Goal: Task Accomplishment & Management: Manage account settings

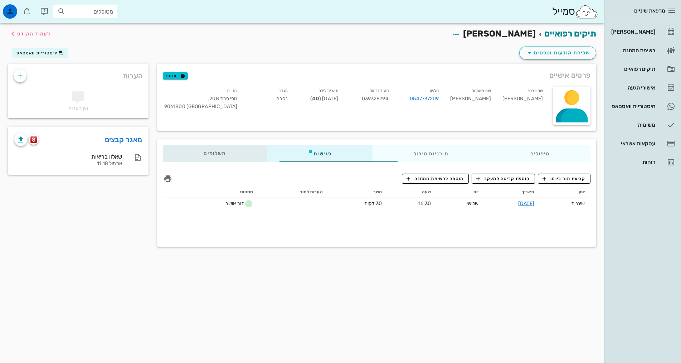
drag, startPoint x: 189, startPoint y: 149, endPoint x: 195, endPoint y: 146, distance: 6.7
click at [192, 152] on div "תשלומים 0₪" at bounding box center [215, 153] width 104 height 17
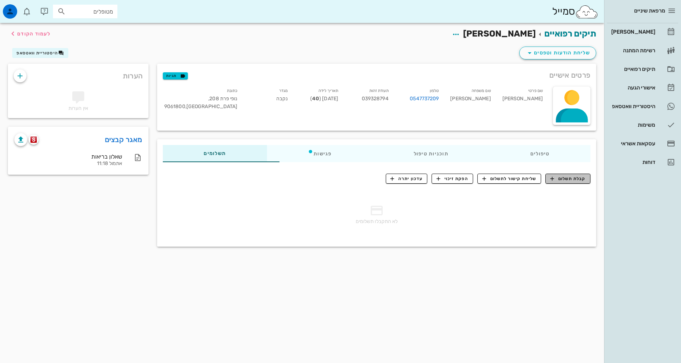
click at [586, 179] on button "קבלת תשלום" at bounding box center [567, 179] width 45 height 10
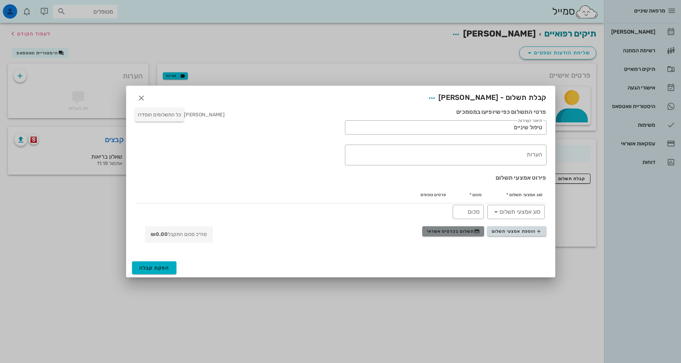
click at [471, 234] on button "תשלום בכרטיס אשראי" at bounding box center [453, 231] width 62 height 10
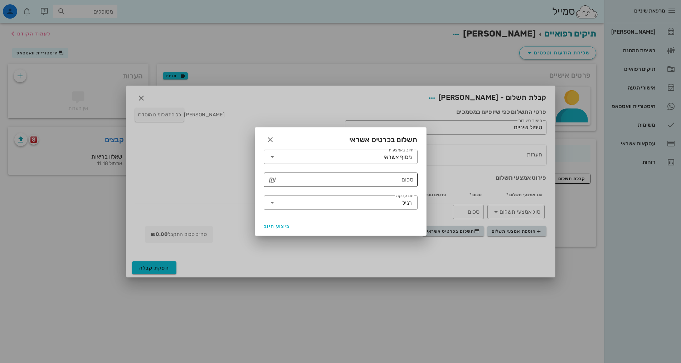
click at [388, 183] on input "סכום" at bounding box center [345, 179] width 135 height 11
type input "250"
click at [268, 222] on button "ביצוע חיוב" at bounding box center [277, 226] width 32 height 13
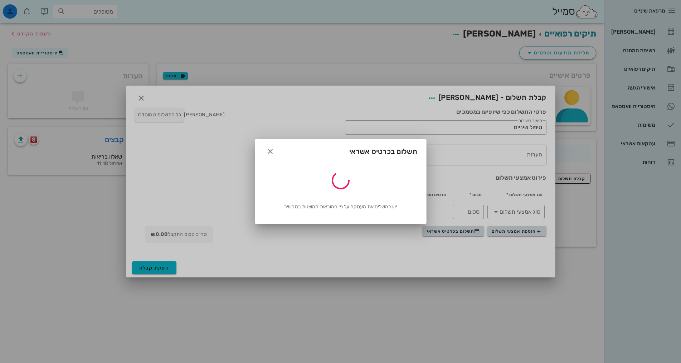
type input "250"
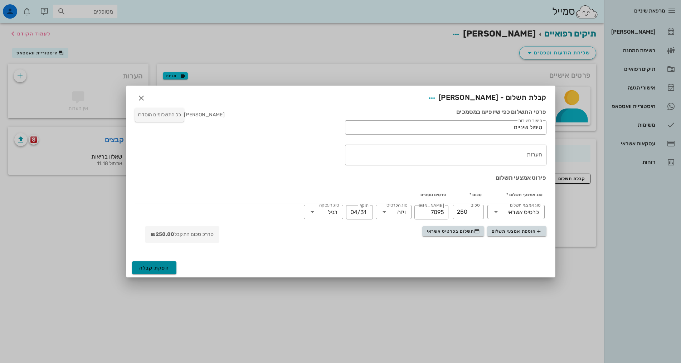
click at [158, 270] on span "הפקת קבלה" at bounding box center [154, 268] width 30 height 6
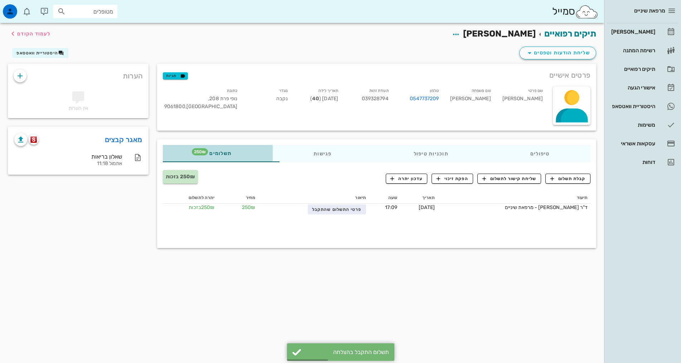
click at [178, 157] on div "תשלומים 250₪" at bounding box center [218, 153] width 110 height 17
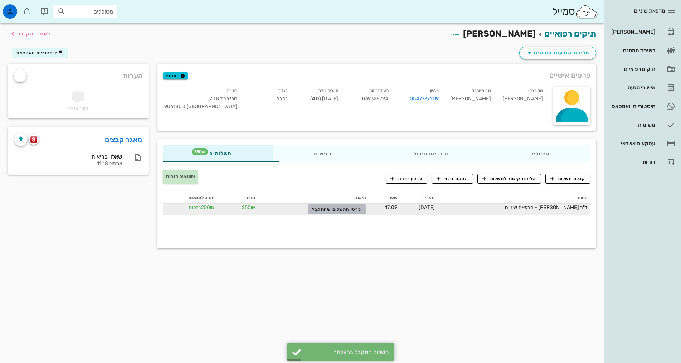
click at [328, 208] on span "פרטי התשלום שהתקבל" at bounding box center [336, 209] width 49 height 5
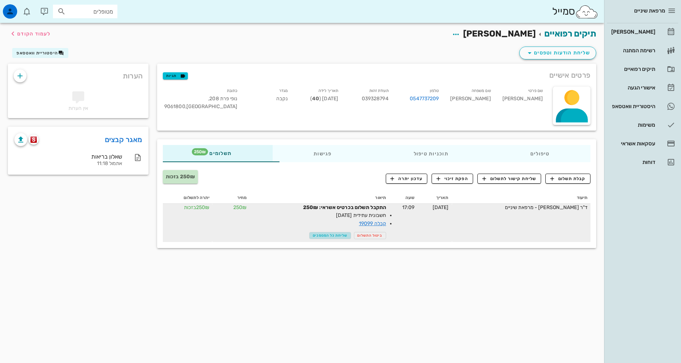
click at [313, 236] on span "שליחת כל המסמכים" at bounding box center [330, 235] width 35 height 4
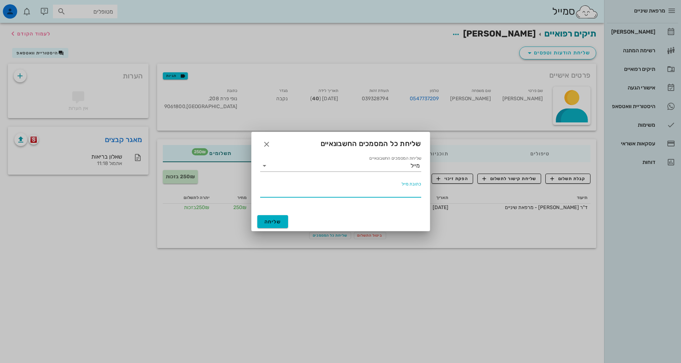
click at [345, 192] on input "כתובת מייל" at bounding box center [340, 191] width 161 height 11
click at [365, 168] on input "שליחת המסמכים החשבונאיים" at bounding box center [340, 165] width 140 height 11
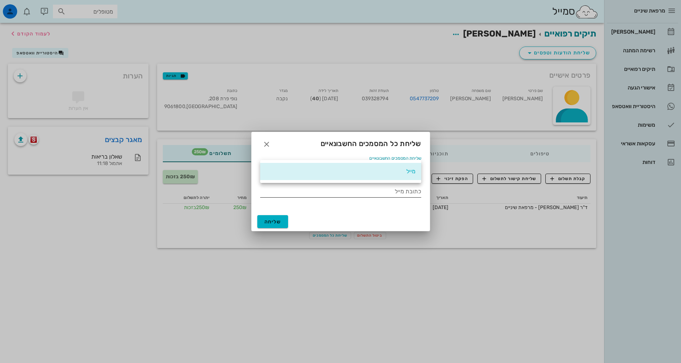
click at [364, 191] on input "כתובת מייל" at bounding box center [340, 191] width 161 height 11
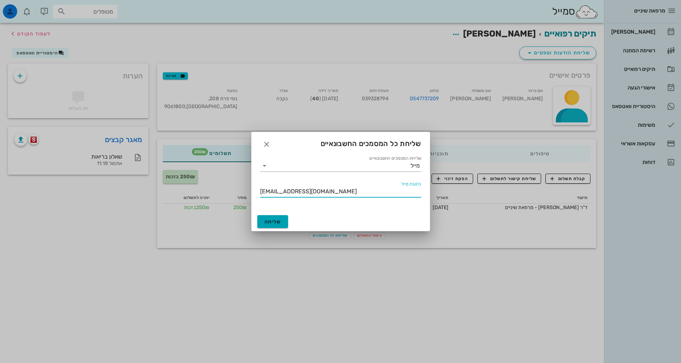
type input "[EMAIL_ADDRESS][DOMAIN_NAME]"
click at [276, 220] on span "שליחה" at bounding box center [273, 222] width 17 height 6
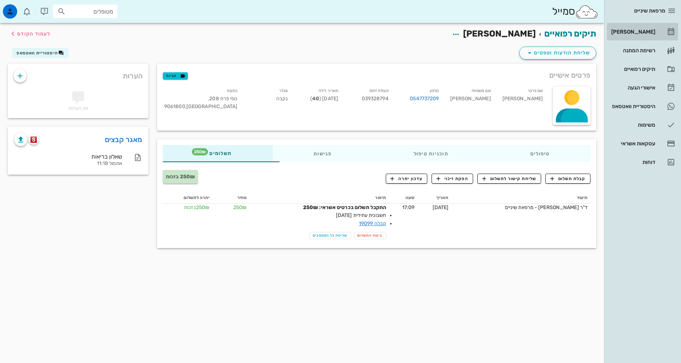
click at [649, 30] on div "[PERSON_NAME]" at bounding box center [632, 32] width 45 height 6
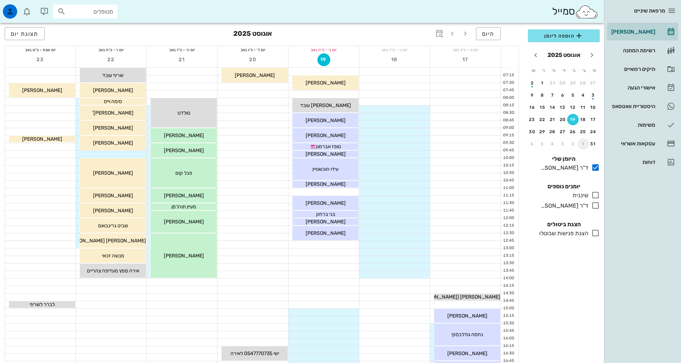
click at [581, 145] on div "1" at bounding box center [583, 143] width 11 height 5
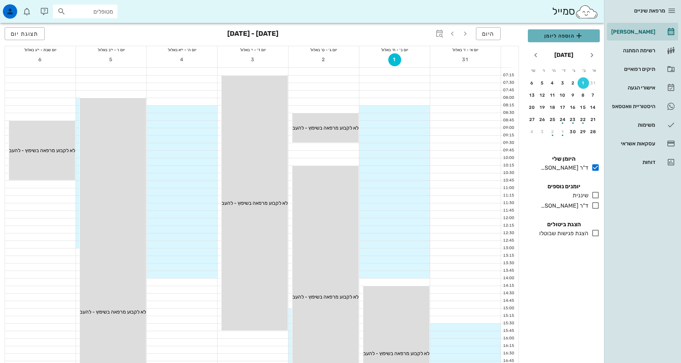
click at [563, 34] on span "הוספה ליומן" at bounding box center [564, 35] width 60 height 9
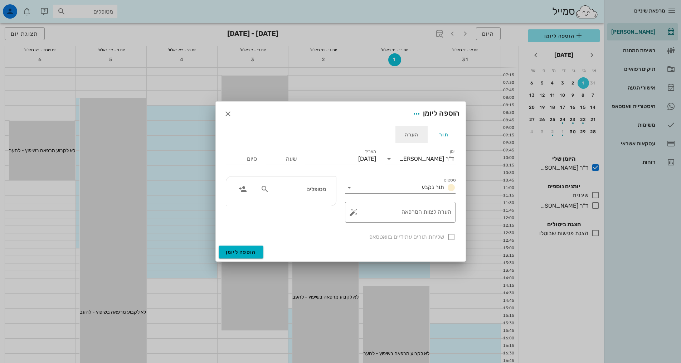
click at [410, 138] on div "הערה" at bounding box center [412, 134] width 32 height 17
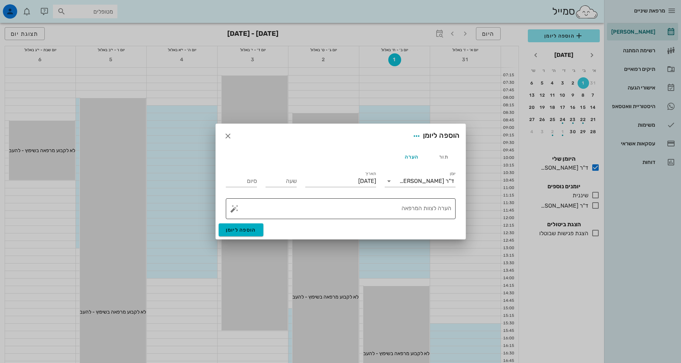
click at [422, 207] on div "הערה לצוות המרפאה" at bounding box center [343, 208] width 215 height 21
type textarea "k"
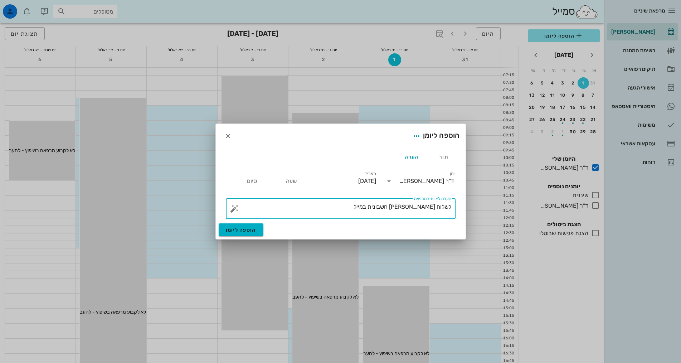
type textarea "לשלוח [PERSON_NAME] חשבונית במייל"
click at [246, 231] on span "הוספה ליומן" at bounding box center [241, 230] width 30 height 6
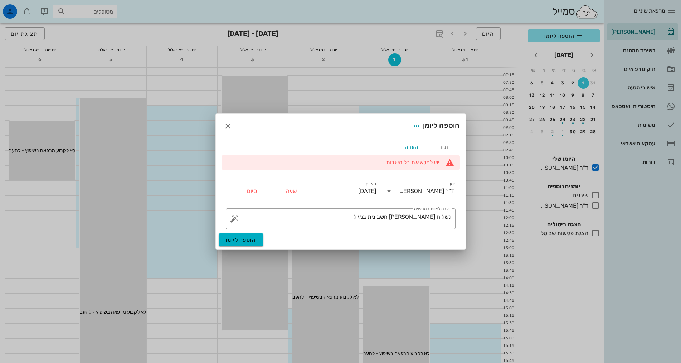
click at [278, 195] on input "שעה" at bounding box center [281, 190] width 31 height 11
click at [283, 189] on input "שעה" at bounding box center [281, 190] width 31 height 11
type input "12:00"
click at [251, 191] on div "סיום 12:30" at bounding box center [241, 190] width 31 height 11
click at [251, 191] on input "12:30" at bounding box center [241, 190] width 31 height 11
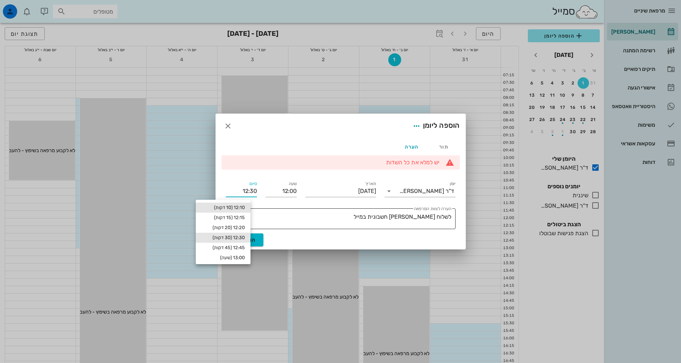
click at [245, 208] on div "12:10 (10 דקות)" at bounding box center [223, 208] width 43 height 6
type input "12:10"
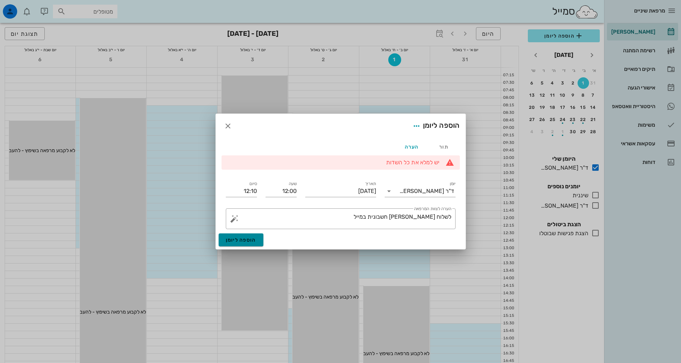
click at [239, 241] on span "הוספה ליומן" at bounding box center [241, 240] width 30 height 6
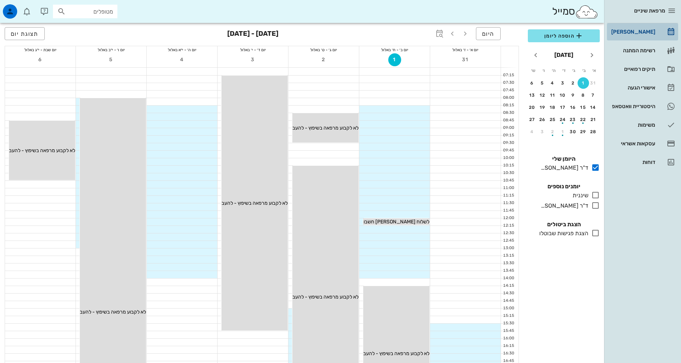
drag, startPoint x: 655, startPoint y: 33, endPoint x: 647, endPoint y: 31, distance: 7.7
click at [655, 33] on div "[PERSON_NAME]" at bounding box center [632, 32] width 45 height 6
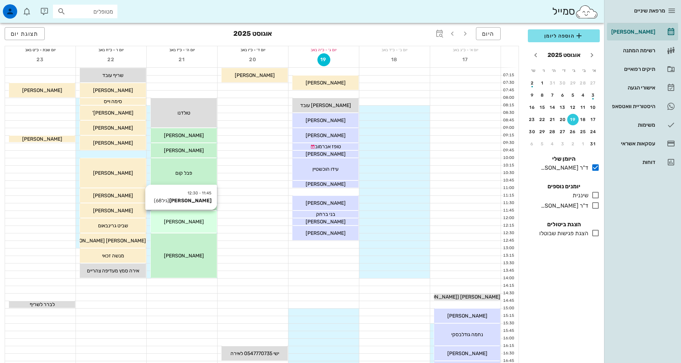
scroll to position [143, 0]
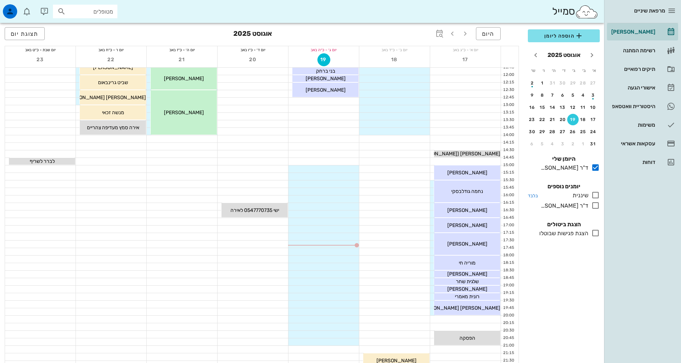
click at [595, 195] on icon at bounding box center [595, 195] width 9 height 9
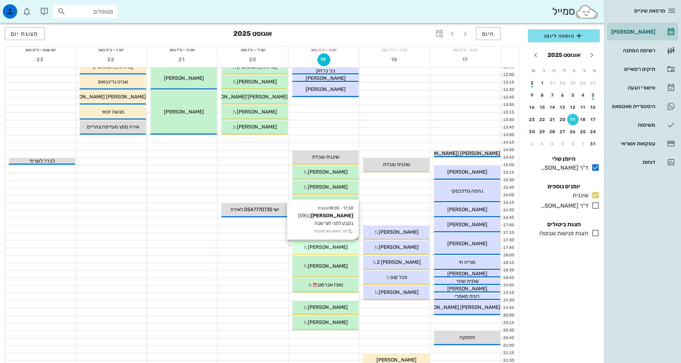
click at [341, 251] on div "17:30 - 18:00 שיננית [PERSON_NAME] (בן 59 ) נקבע לפני חצי שנה תור ראשון עם שיננ…" at bounding box center [325, 248] width 66 height 14
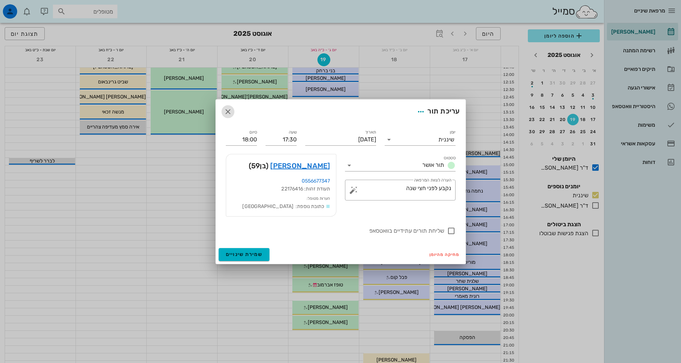
click at [229, 113] on icon "button" at bounding box center [228, 111] width 9 height 9
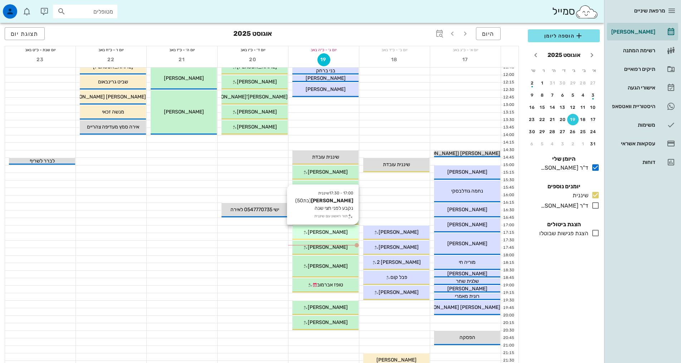
click at [338, 231] on span "[PERSON_NAME]" at bounding box center [328, 232] width 40 height 6
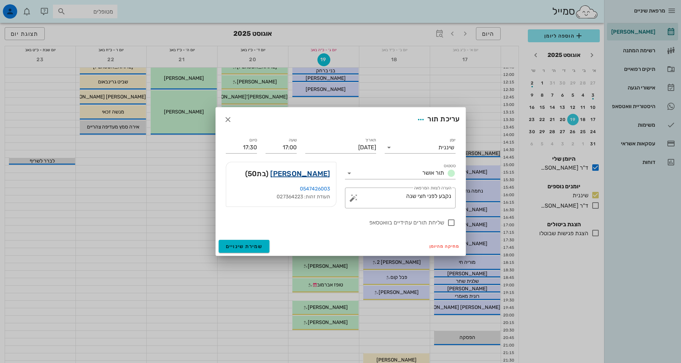
click at [314, 175] on link "[PERSON_NAME]" at bounding box center [300, 173] width 60 height 11
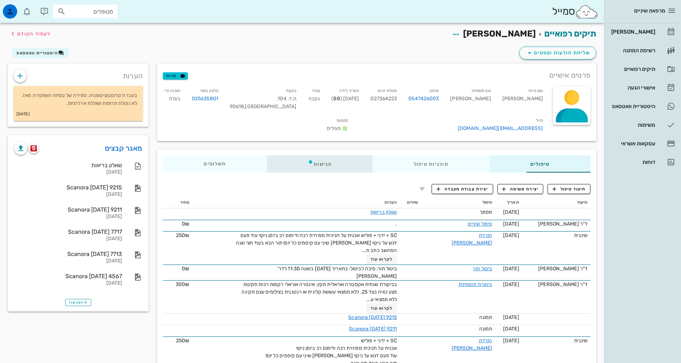
click at [284, 155] on div "פגישות" at bounding box center [320, 163] width 106 height 17
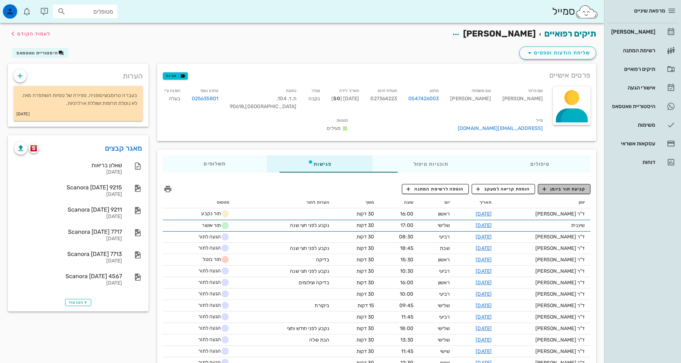
click at [569, 186] on span "קביעת תור ביומן" at bounding box center [564, 189] width 43 height 6
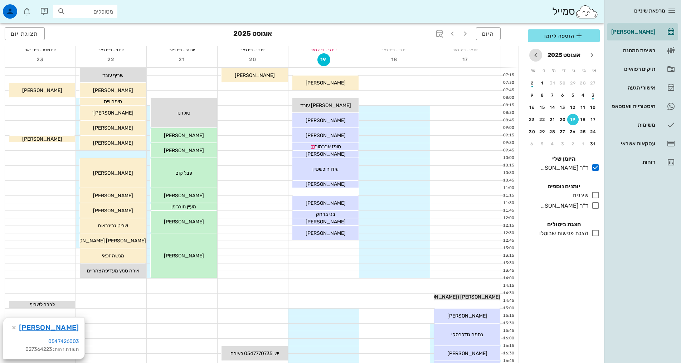
click at [536, 55] on icon "חודש הבא" at bounding box center [536, 55] width 9 height 9
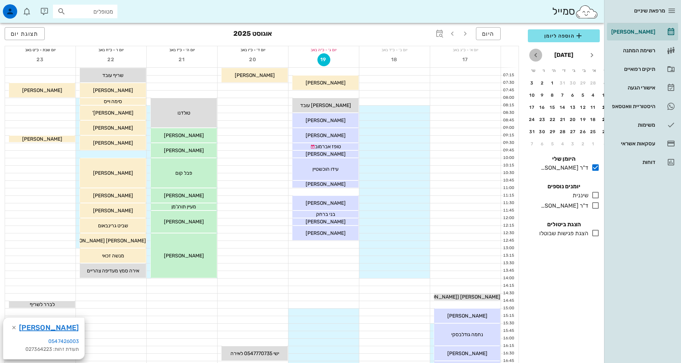
click at [536, 55] on icon "חודש הבא" at bounding box center [536, 55] width 9 height 9
click at [559, 110] on button "18" at bounding box center [562, 107] width 11 height 11
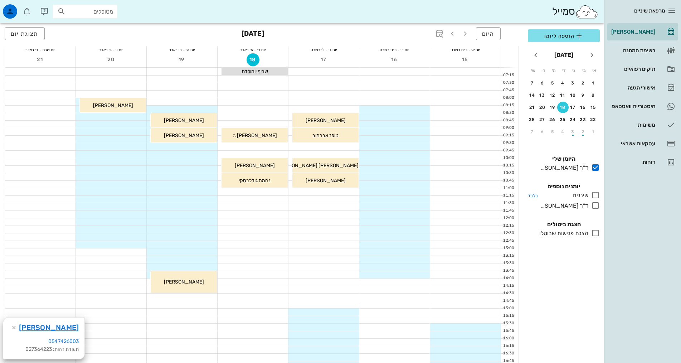
click at [593, 193] on icon at bounding box center [595, 195] width 9 height 9
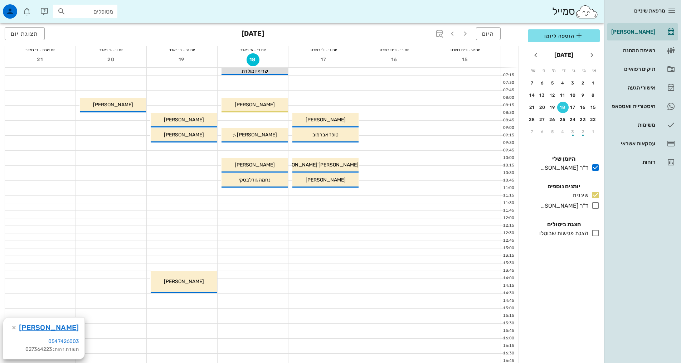
click at [269, 147] on div at bounding box center [253, 146] width 71 height 7
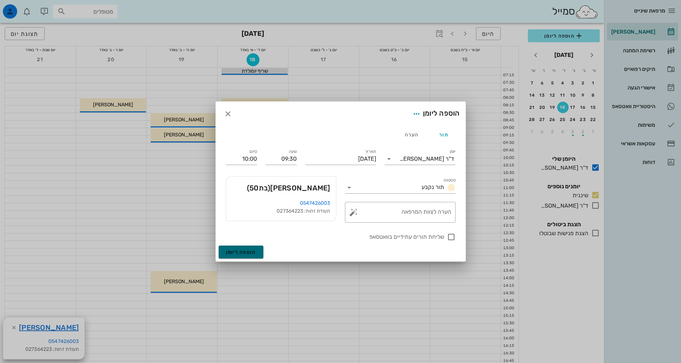
click at [250, 249] on span "הוספה ליומן" at bounding box center [241, 252] width 30 height 6
click at [250, 248] on div "הוספה ליומן" at bounding box center [341, 254] width 250 height 16
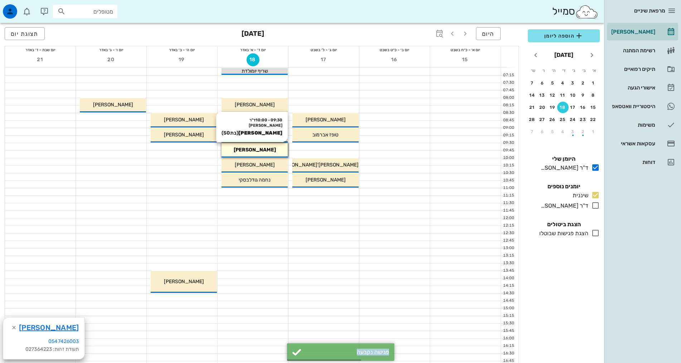
click at [255, 151] on span "[PERSON_NAME]" at bounding box center [255, 150] width 42 height 6
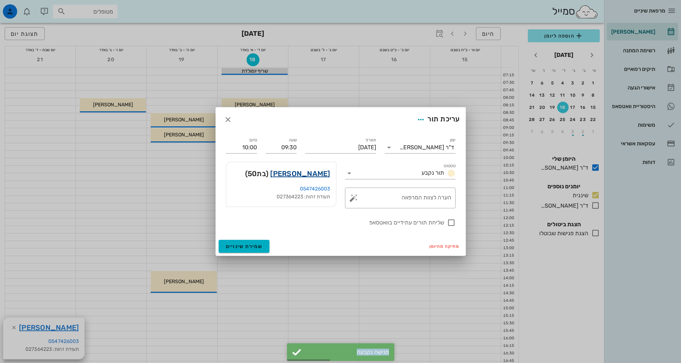
click at [307, 174] on link "[PERSON_NAME]" at bounding box center [300, 173] width 60 height 11
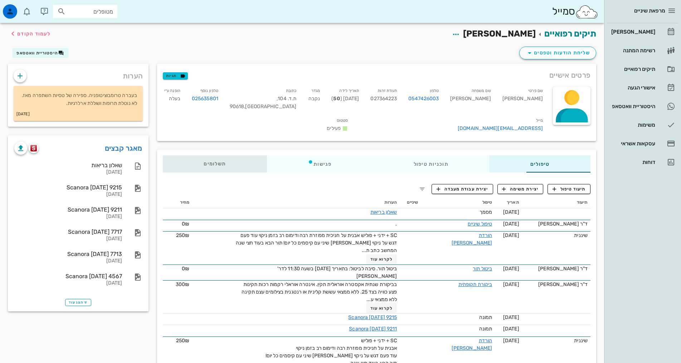
click at [204, 161] on span "תשלומים 0₪" at bounding box center [215, 163] width 22 height 5
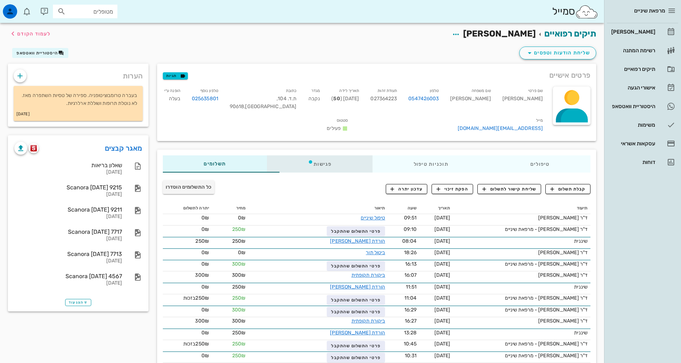
click at [290, 156] on div "פגישות" at bounding box center [320, 163] width 106 height 17
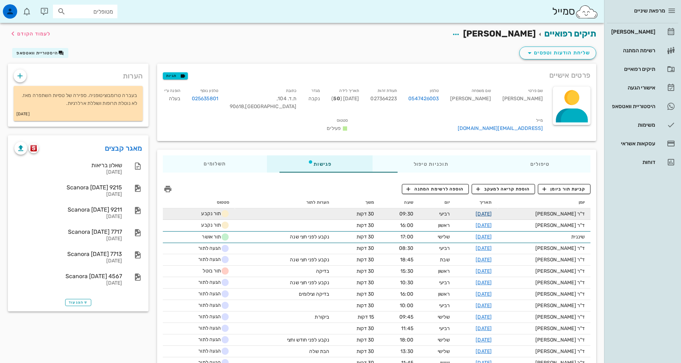
click at [492, 211] on link "[DATE]" at bounding box center [484, 214] width 16 height 6
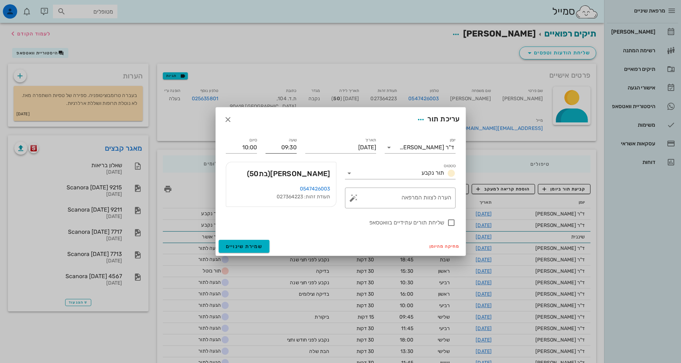
click at [289, 147] on input "09:30" at bounding box center [281, 147] width 31 height 11
click at [287, 147] on input "09:30" at bounding box center [281, 147] width 31 height 11
click at [284, 146] on input "09:30" at bounding box center [281, 147] width 31 height 11
click at [285, 148] on input "09:30" at bounding box center [281, 147] width 31 height 11
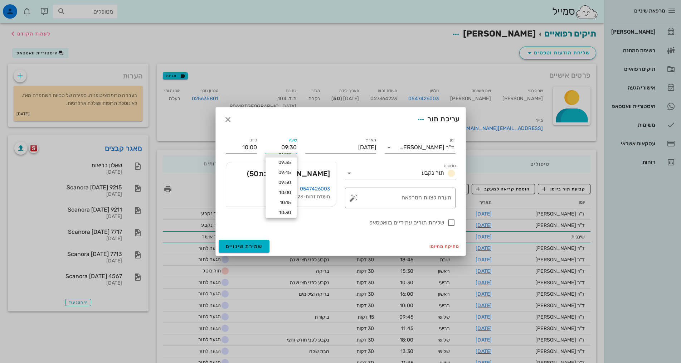
click at [285, 148] on input "09:30" at bounding box center [281, 147] width 31 height 11
type input "11:00"
type input "11:30"
click at [254, 149] on input "11:30" at bounding box center [241, 147] width 31 height 11
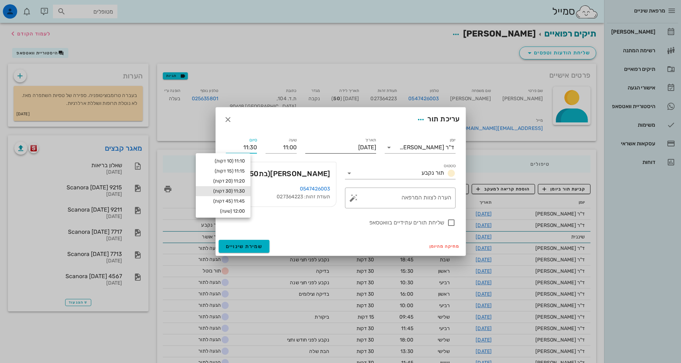
click at [341, 150] on input "[DATE]" at bounding box center [340, 147] width 71 height 11
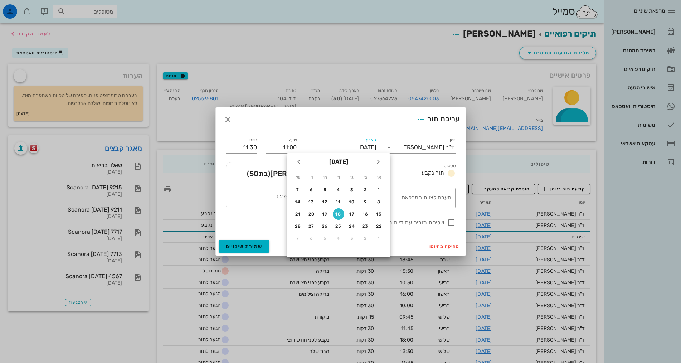
click at [268, 136] on div "שעה 11:00" at bounding box center [281, 145] width 40 height 26
click at [352, 147] on input "[DATE]" at bounding box center [340, 147] width 71 height 11
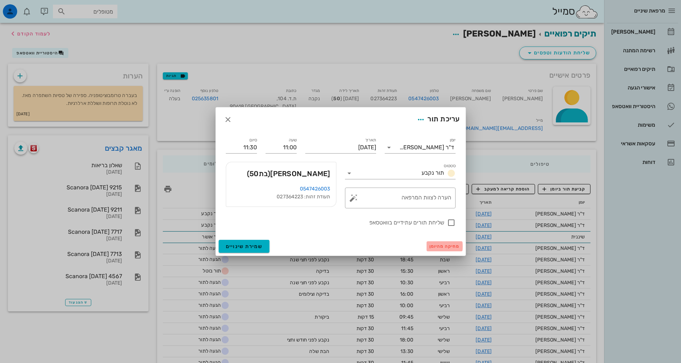
click at [444, 245] on span "מחיקה מהיומן" at bounding box center [445, 246] width 30 height 5
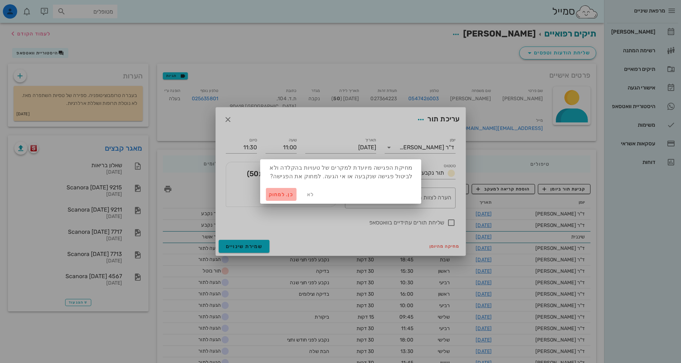
click at [284, 193] on span "כן. למחוק" at bounding box center [281, 194] width 25 height 6
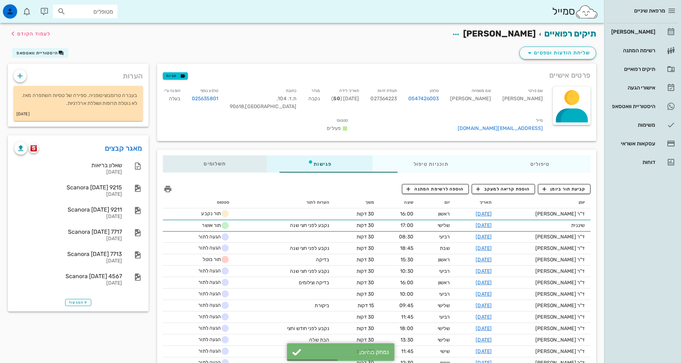
click at [168, 155] on div "תשלומים 0₪" at bounding box center [215, 163] width 104 height 17
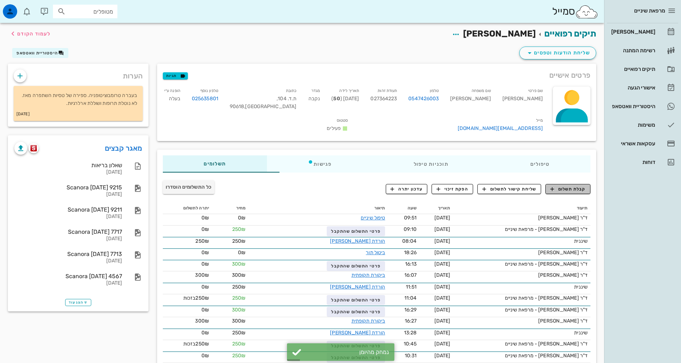
click at [571, 186] on span "קבלת תשלום" at bounding box center [568, 189] width 35 height 6
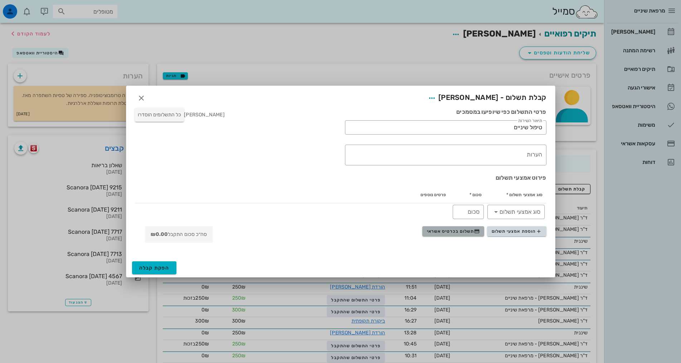
click at [449, 231] on span "תשלום בכרטיס אשראי" at bounding box center [453, 231] width 53 height 6
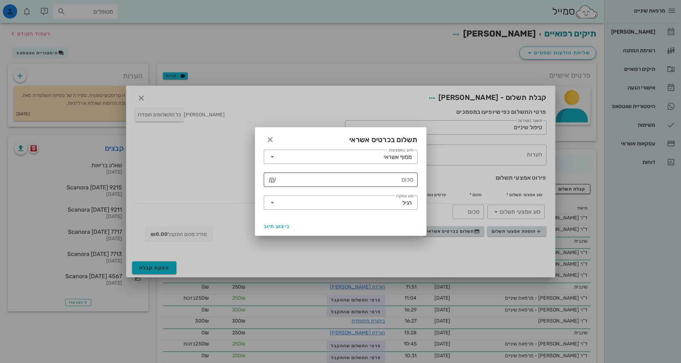
click at [392, 183] on input "סכום" at bounding box center [345, 179] width 135 height 11
type input "250"
click at [276, 225] on span "ביצוע חיוב" at bounding box center [277, 226] width 26 height 6
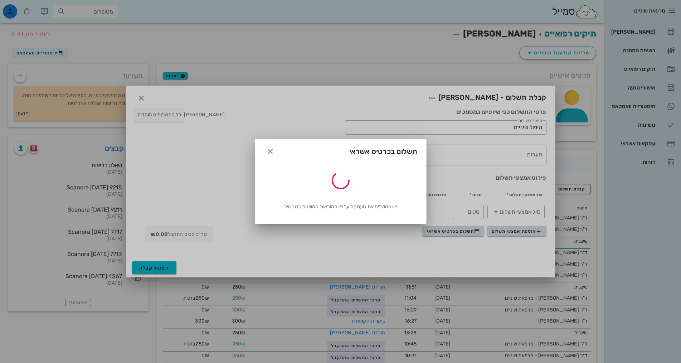
type input "250"
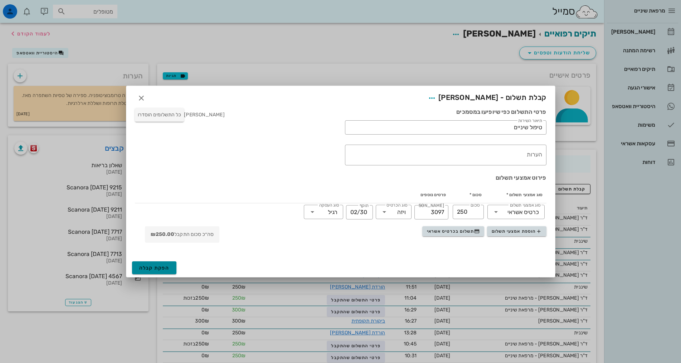
click at [160, 267] on span "הפקת קבלה" at bounding box center [154, 268] width 30 height 6
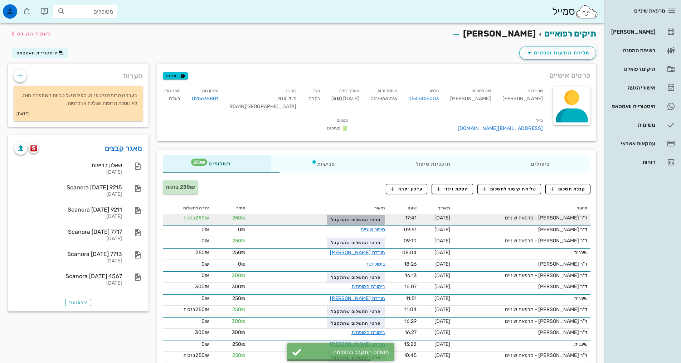
click at [338, 217] on span "פרטי התשלום שהתקבל" at bounding box center [355, 219] width 49 height 5
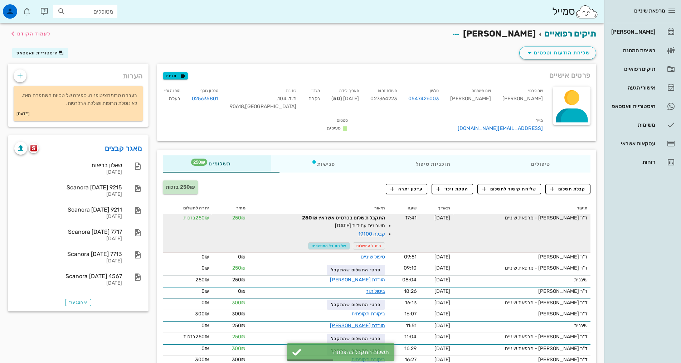
click at [312, 244] on span "שליחת כל המסמכים" at bounding box center [329, 246] width 35 height 4
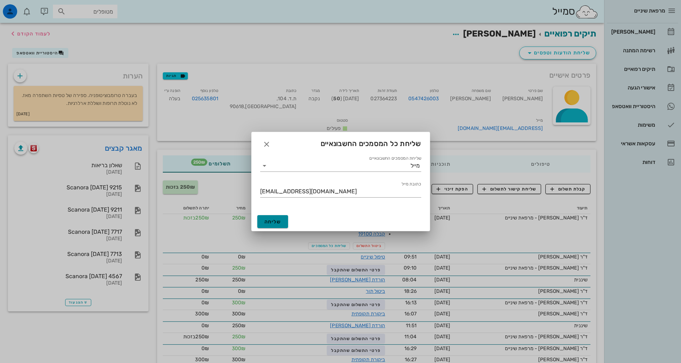
click at [267, 225] on button "שליחה" at bounding box center [272, 221] width 31 height 13
